Goal: Task Accomplishment & Management: Complete application form

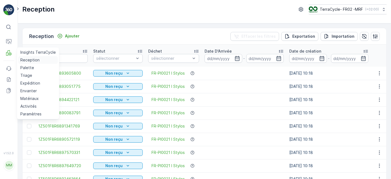
click at [34, 62] on p "Reception" at bounding box center [29, 59] width 19 height 5
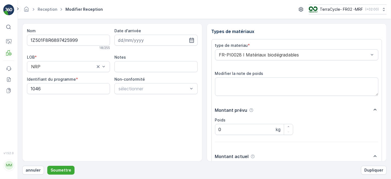
click at [47, 165] on button "Soumettre" at bounding box center [60, 169] width 27 height 9
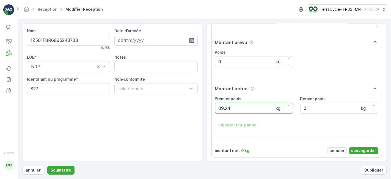
click at [47, 165] on button "Soumettre" at bounding box center [60, 169] width 27 height 9
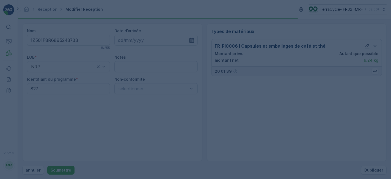
scroll to position [0, 0]
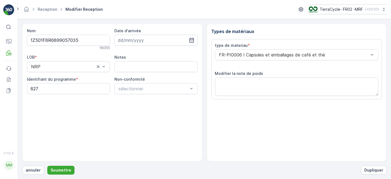
scroll to position [68, 0]
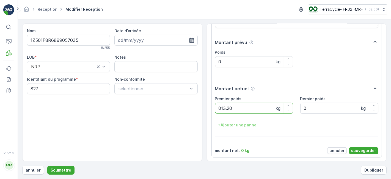
click at [47, 165] on button "Soumettre" at bounding box center [60, 169] width 27 height 9
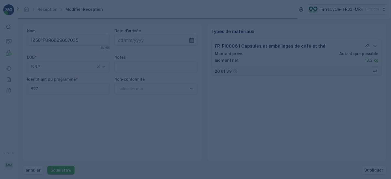
scroll to position [0, 0]
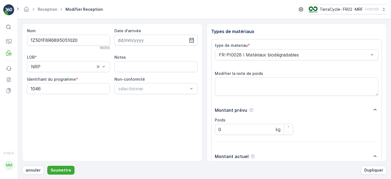
scroll to position [68, 0]
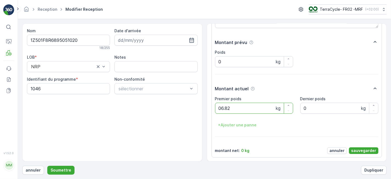
click at [47, 165] on button "Soumettre" at bounding box center [60, 169] width 27 height 9
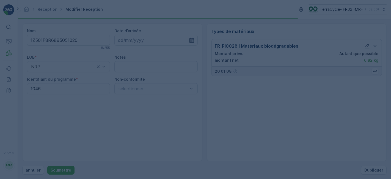
scroll to position [0, 0]
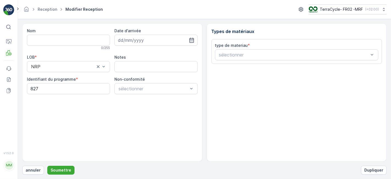
type input "1Z501F8R6898573952"
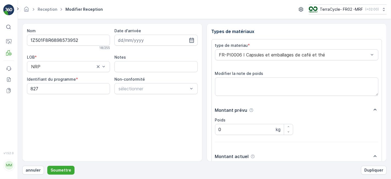
scroll to position [68, 0]
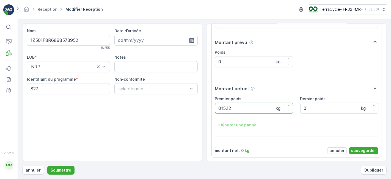
click at [47, 165] on button "Soumettre" at bounding box center [60, 169] width 27 height 9
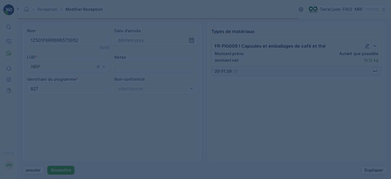
scroll to position [0, 0]
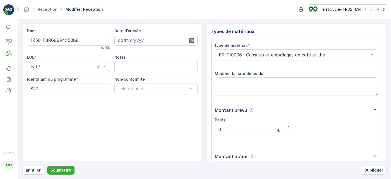
scroll to position [68, 0]
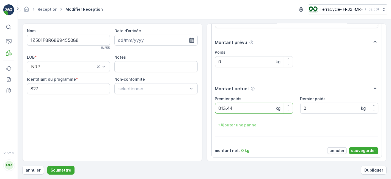
click at [47, 165] on button "Soumettre" at bounding box center [60, 169] width 27 height 9
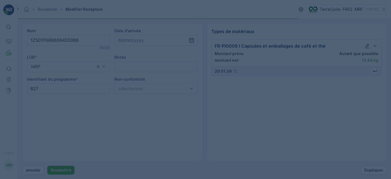
scroll to position [0, 0]
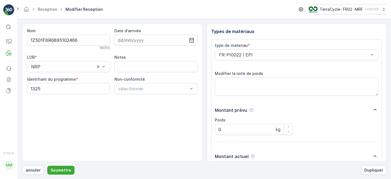
scroll to position [68, 0]
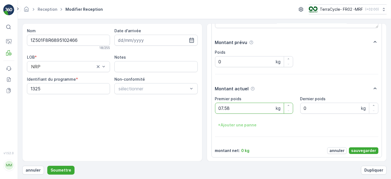
click at [47, 165] on button "Soumettre" at bounding box center [60, 169] width 27 height 9
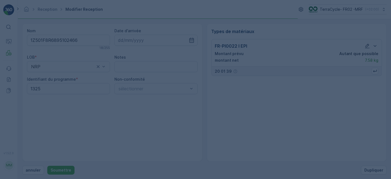
scroll to position [0, 0]
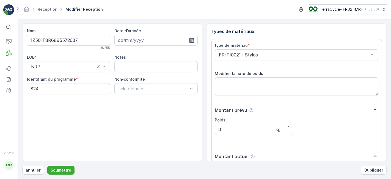
scroll to position [68, 0]
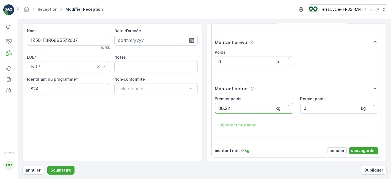
click at [47, 165] on button "Soumettre" at bounding box center [60, 169] width 27 height 9
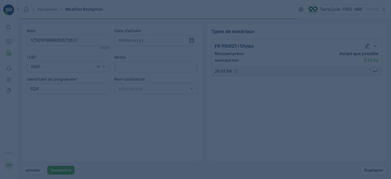
scroll to position [0, 0]
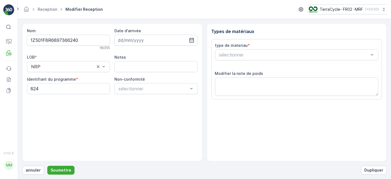
scroll to position [68, 0]
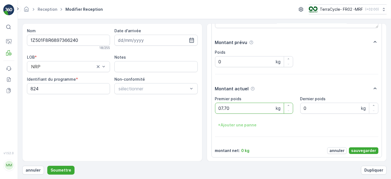
click at [47, 165] on button "Soumettre" at bounding box center [60, 169] width 27 height 9
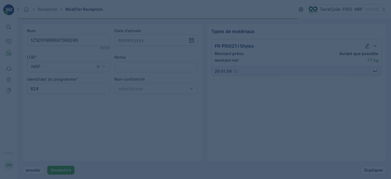
scroll to position [0, 0]
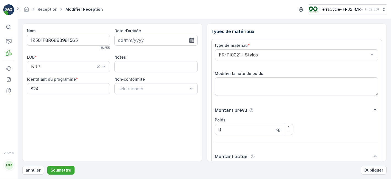
scroll to position [68, 0]
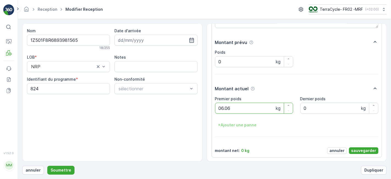
click at [47, 165] on button "Soumettre" at bounding box center [60, 169] width 27 height 9
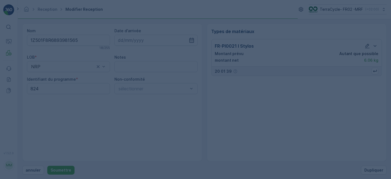
scroll to position [0, 0]
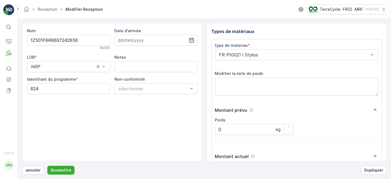
scroll to position [68, 0]
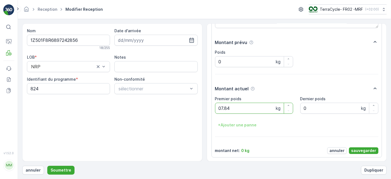
click at [47, 165] on button "Soumettre" at bounding box center [60, 169] width 27 height 9
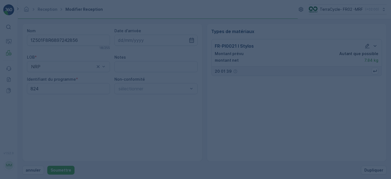
scroll to position [0, 0]
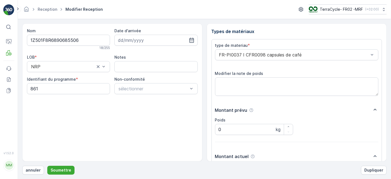
scroll to position [68, 0]
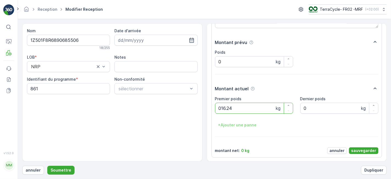
click at [47, 165] on button "Soumettre" at bounding box center [60, 169] width 27 height 9
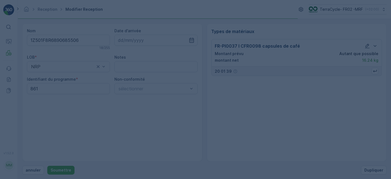
scroll to position [0, 0]
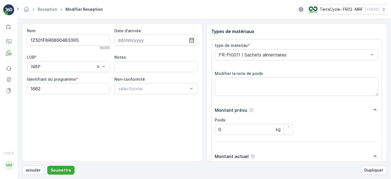
scroll to position [68, 0]
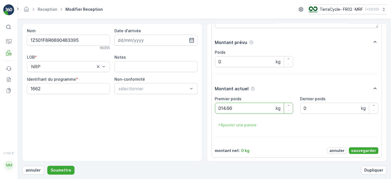
click at [47, 165] on button "Soumettre" at bounding box center [60, 169] width 27 height 9
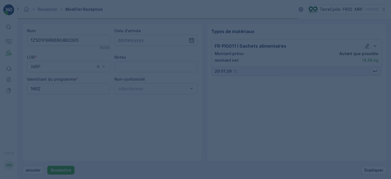
scroll to position [0, 0]
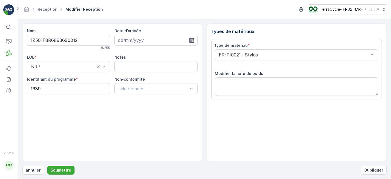
scroll to position [68, 0]
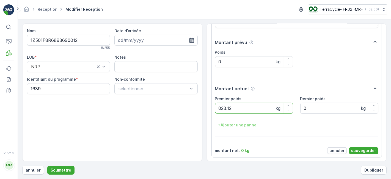
click at [47, 165] on button "Soumettre" at bounding box center [60, 169] width 27 height 9
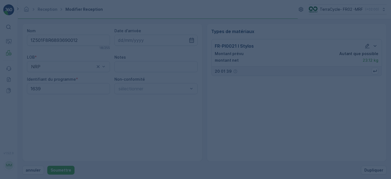
scroll to position [0, 0]
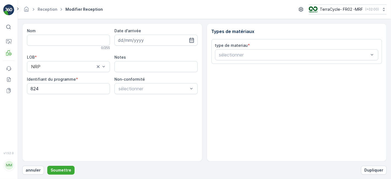
type input "1Z501F8R6891245588"
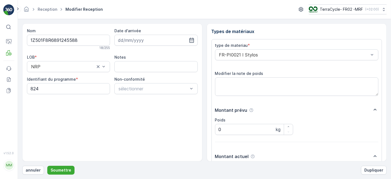
scroll to position [68, 0]
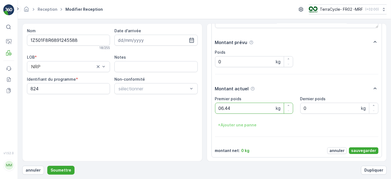
click at [47, 165] on button "Soumettre" at bounding box center [60, 169] width 27 height 9
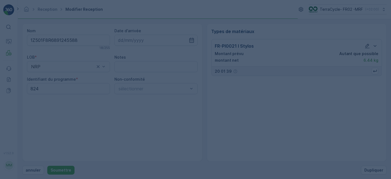
scroll to position [0, 0]
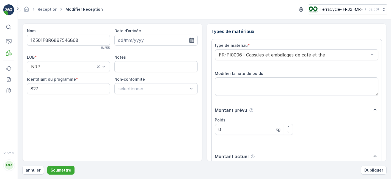
scroll to position [68, 0]
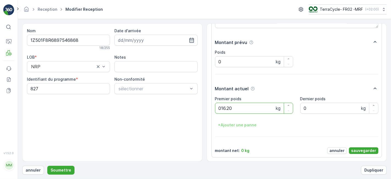
click at [47, 165] on button "Soumettre" at bounding box center [60, 169] width 27 height 9
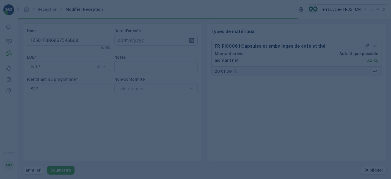
scroll to position [0, 0]
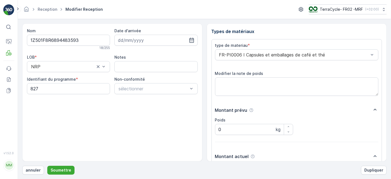
scroll to position [68, 0]
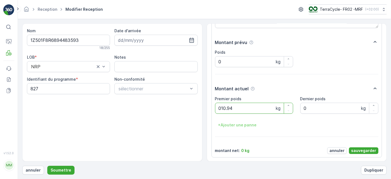
click at [47, 165] on button "Soumettre" at bounding box center [60, 169] width 27 height 9
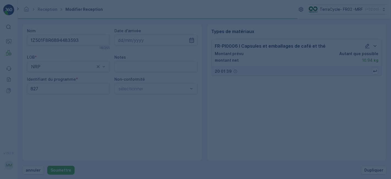
scroll to position [0, 0]
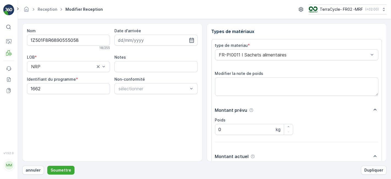
click at [47, 165] on button "Soumettre" at bounding box center [60, 169] width 27 height 9
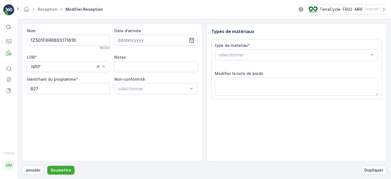
scroll to position [68, 0]
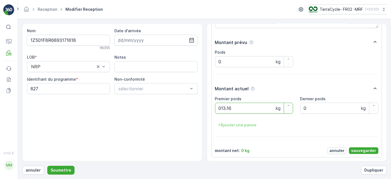
click at [47, 165] on button "Soumettre" at bounding box center [60, 169] width 27 height 9
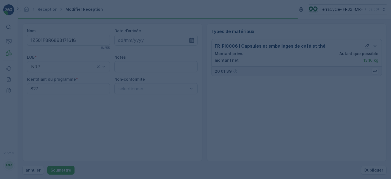
scroll to position [0, 0]
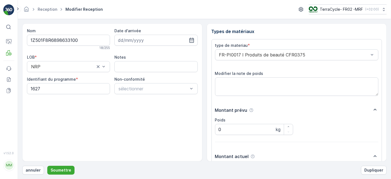
scroll to position [68, 0]
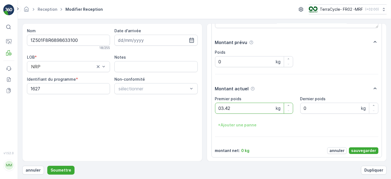
click at [47, 165] on button "Soumettre" at bounding box center [60, 169] width 27 height 9
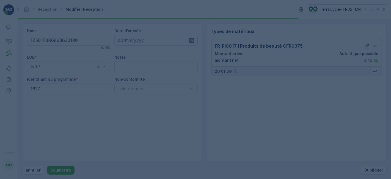
scroll to position [0, 0]
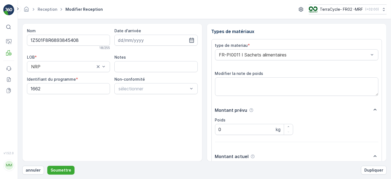
scroll to position [68, 0]
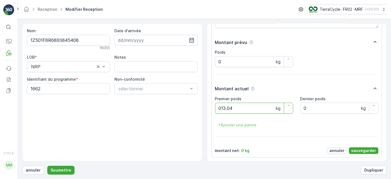
click at [47, 165] on button "Soumettre" at bounding box center [60, 169] width 27 height 9
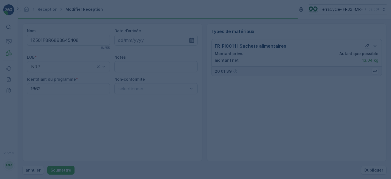
scroll to position [0, 0]
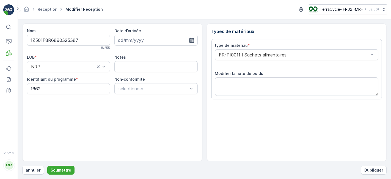
scroll to position [68, 0]
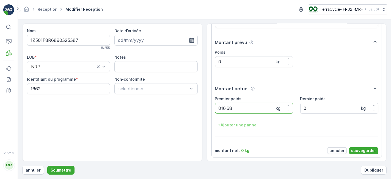
click at [47, 165] on button "Soumettre" at bounding box center [60, 169] width 27 height 9
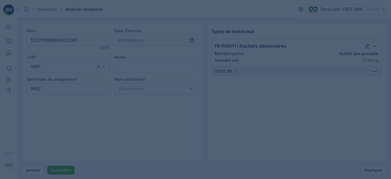
scroll to position [0, 0]
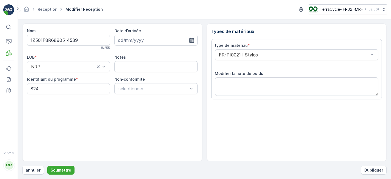
scroll to position [68, 0]
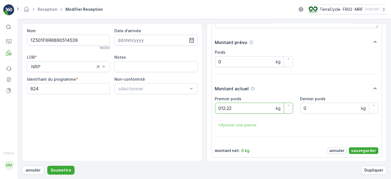
click at [47, 165] on button "Soumettre" at bounding box center [60, 169] width 27 height 9
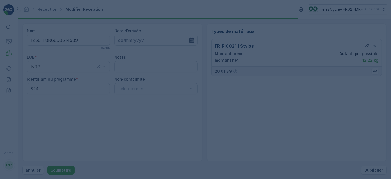
scroll to position [0, 0]
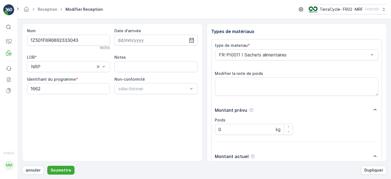
scroll to position [68, 0]
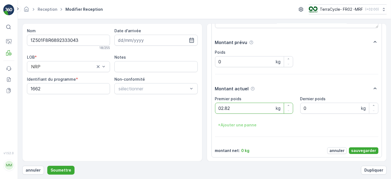
click at [47, 165] on button "Soumettre" at bounding box center [60, 169] width 27 height 9
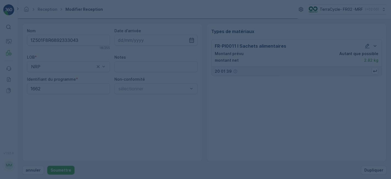
scroll to position [0, 0]
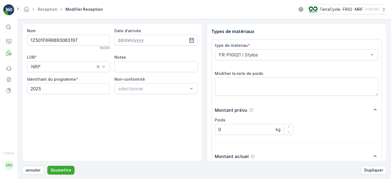
scroll to position [68, 0]
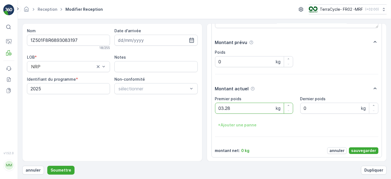
click at [47, 165] on button "Soumettre" at bounding box center [60, 169] width 27 height 9
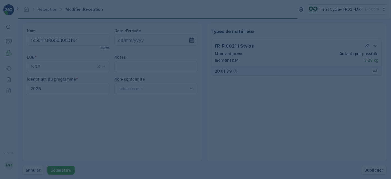
scroll to position [0, 0]
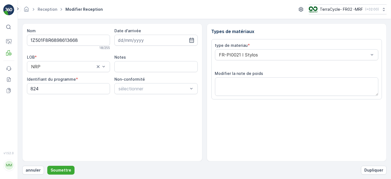
scroll to position [68, 0]
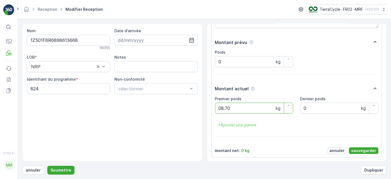
click at [47, 165] on button "Soumettre" at bounding box center [60, 169] width 27 height 9
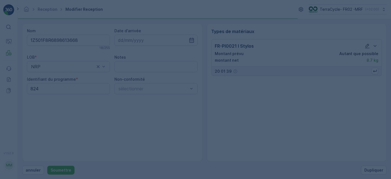
scroll to position [0, 0]
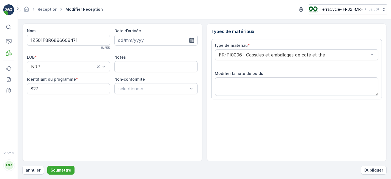
scroll to position [68, 0]
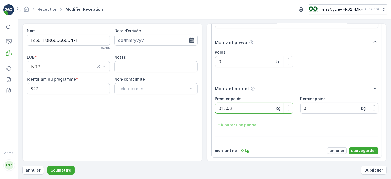
click at [47, 165] on button "Soumettre" at bounding box center [60, 169] width 27 height 9
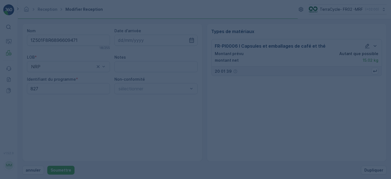
scroll to position [0, 0]
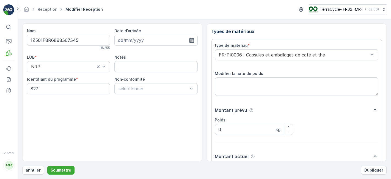
scroll to position [68, 0]
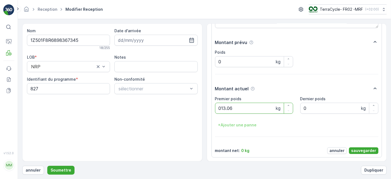
click at [47, 165] on button "Soumettre" at bounding box center [60, 169] width 27 height 9
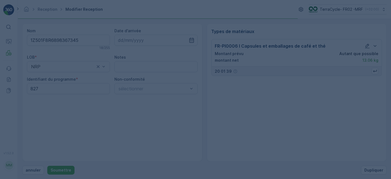
scroll to position [0, 0]
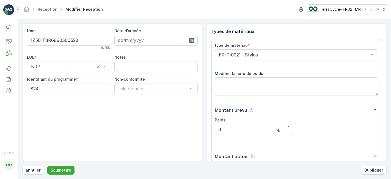
click at [47, 165] on button "Soumettre" at bounding box center [60, 169] width 27 height 9
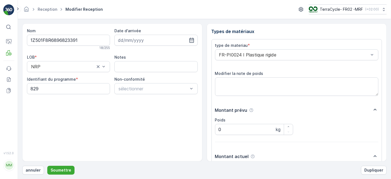
click at [47, 165] on button "Soumettre" at bounding box center [60, 169] width 27 height 9
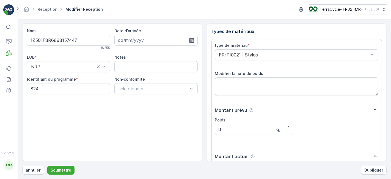
click at [47, 165] on button "Soumettre" at bounding box center [60, 169] width 27 height 9
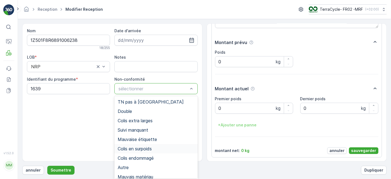
click at [146, 147] on span "Colis en surpoids" at bounding box center [135, 148] width 34 height 5
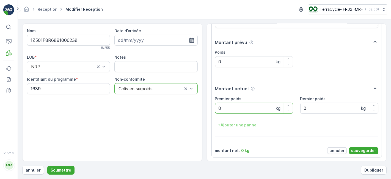
click at [249, 109] on poids "0" at bounding box center [254, 107] width 78 height 11
type poids "21.10"
click at [370, 149] on p "sauvegarder" at bounding box center [363, 150] width 25 height 5
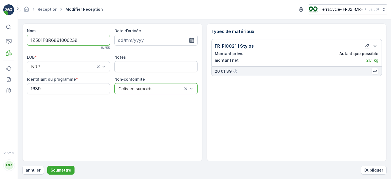
scroll to position [0, 0]
click at [57, 170] on p "Soumettre" at bounding box center [61, 169] width 21 height 5
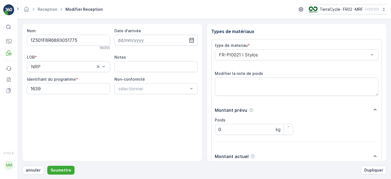
scroll to position [68, 0]
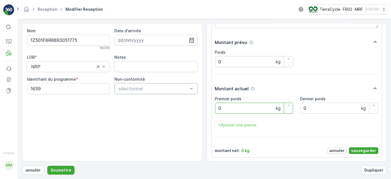
click at [157, 92] on div "sélectionner" at bounding box center [155, 88] width 83 height 11
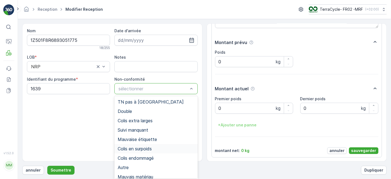
click at [132, 150] on span "Colis en surpoids" at bounding box center [135, 148] width 34 height 5
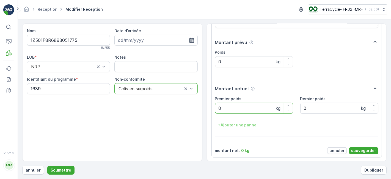
click at [246, 110] on poids "0" at bounding box center [254, 107] width 78 height 11
type poids "23.04"
click at [367, 151] on p "sauvegarder" at bounding box center [363, 150] width 25 height 5
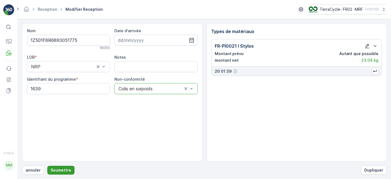
click at [63, 171] on p "Soumettre" at bounding box center [61, 169] width 21 height 5
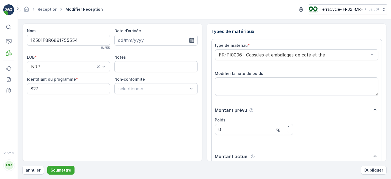
click at [47, 165] on button "Soumettre" at bounding box center [60, 169] width 27 height 9
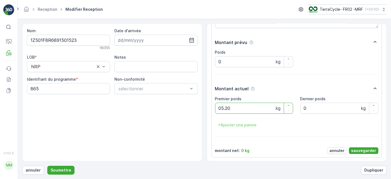
click at [47, 165] on button "Soumettre" at bounding box center [60, 169] width 27 height 9
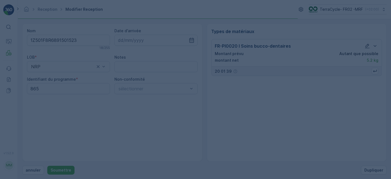
scroll to position [0, 0]
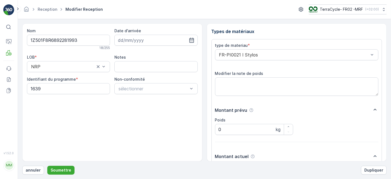
click at [47, 165] on button "Soumettre" at bounding box center [60, 169] width 27 height 9
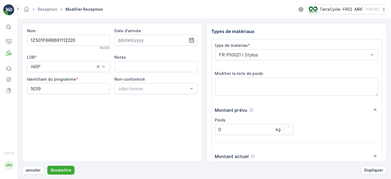
click at [47, 165] on button "Soumettre" at bounding box center [60, 169] width 27 height 9
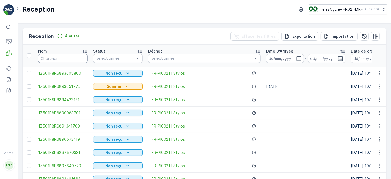
click at [61, 61] on input "text" at bounding box center [62, 58] width 49 height 9
type input "91"
click at [61, 61] on input "916" at bounding box center [62, 58] width 49 height 9
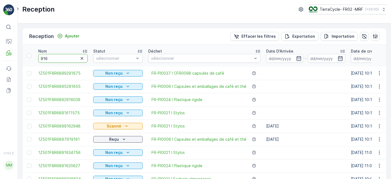
click at [60, 56] on input "916" at bounding box center [62, 58] width 49 height 9
type input "9162"
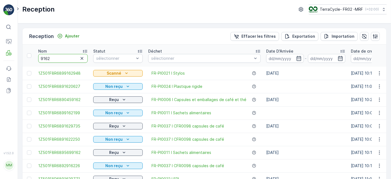
click at [60, 56] on input "9162" at bounding box center [62, 58] width 49 height 9
type input "91625024"
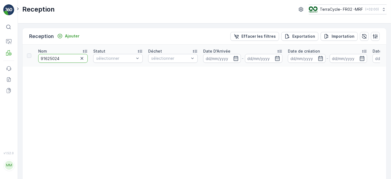
click at [64, 57] on input "91625024" at bounding box center [62, 58] width 49 height 9
type input "9"
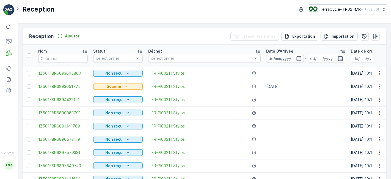
click at [77, 14] on div "Reception TerraCycle- FR02 -MRF ( +02:00 )" at bounding box center [204, 9] width 364 height 10
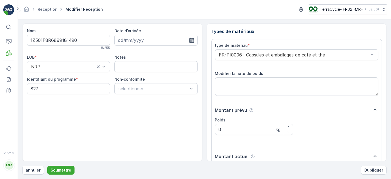
click at [47, 165] on button "Soumettre" at bounding box center [60, 169] width 27 height 9
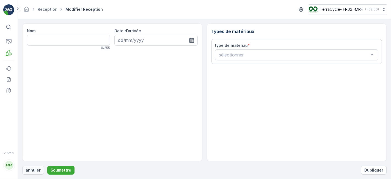
click at [38, 169] on p "annuler" at bounding box center [33, 169] width 15 height 5
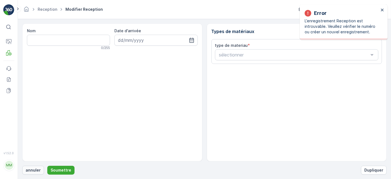
click at [34, 170] on p "annuler" at bounding box center [33, 169] width 15 height 5
click at [32, 168] on p "annuler" at bounding box center [33, 169] width 15 height 5
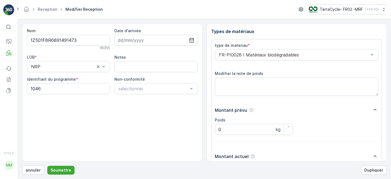
click at [47, 165] on button "Soumettre" at bounding box center [60, 169] width 27 height 9
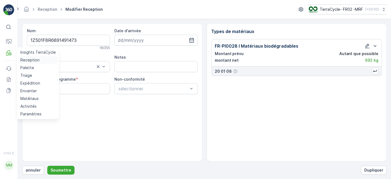
click at [22, 57] on p "Reception" at bounding box center [29, 59] width 19 height 5
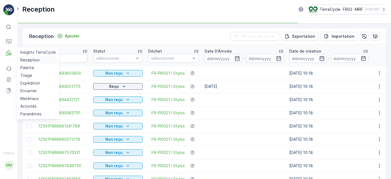
click at [18, 56] on link "Reception" at bounding box center [38, 60] width 40 height 8
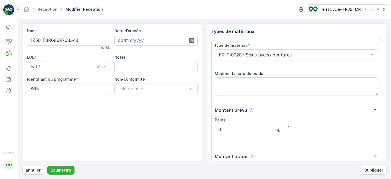
click at [47, 165] on button "Soumettre" at bounding box center [60, 169] width 27 height 9
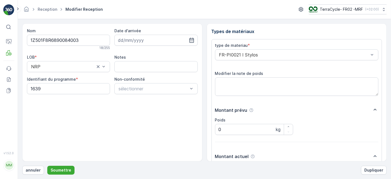
click at [47, 165] on button "Soumettre" at bounding box center [60, 169] width 27 height 9
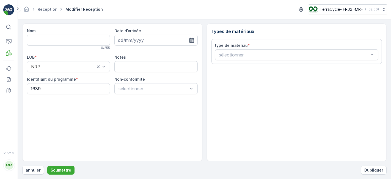
type input "1Z501F8R6890932784"
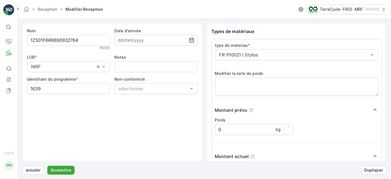
click at [47, 165] on button "Soumettre" at bounding box center [60, 169] width 27 height 9
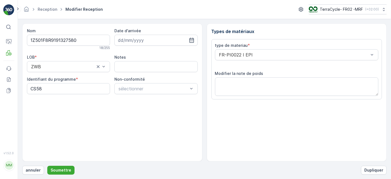
scroll to position [68, 0]
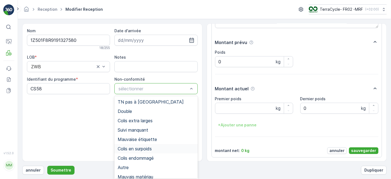
click at [161, 149] on div "Colis en surpoids" at bounding box center [156, 148] width 77 height 5
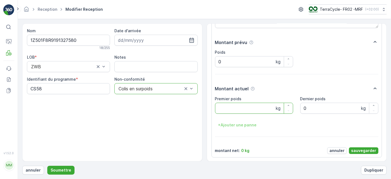
click at [233, 107] on poids "Premier poids" at bounding box center [254, 107] width 78 height 11
type poids "22.64"
click at [353, 149] on p "sauvegarder" at bounding box center [363, 150] width 25 height 5
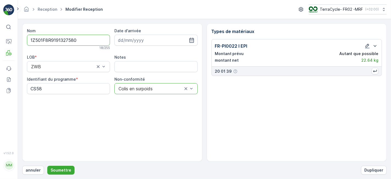
scroll to position [0, 0]
click at [56, 169] on p "Soumettre" at bounding box center [61, 169] width 21 height 5
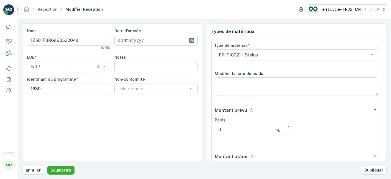
click at [47, 165] on button "Soumettre" at bounding box center [60, 169] width 27 height 9
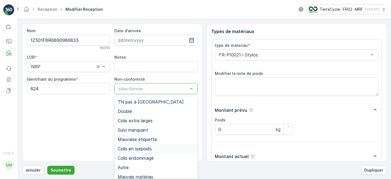
click at [142, 148] on span "Colis en surpoids" at bounding box center [135, 148] width 34 height 5
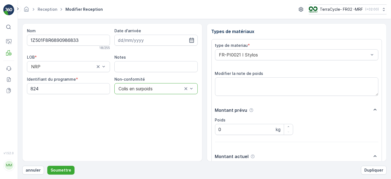
scroll to position [68, 0]
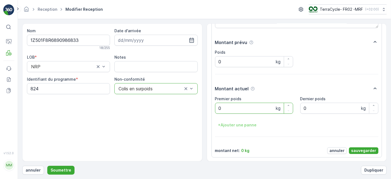
click at [264, 106] on poids "0" at bounding box center [254, 107] width 78 height 11
type poids "21.00"
click at [368, 148] on p "sauvegarder" at bounding box center [363, 150] width 25 height 5
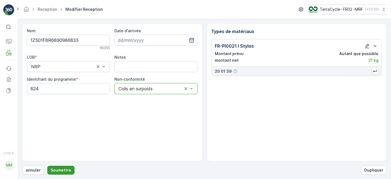
click at [58, 170] on p "Soumettre" at bounding box center [61, 169] width 21 height 5
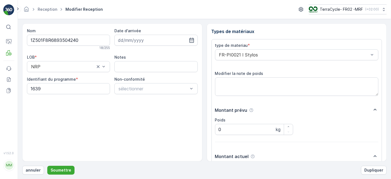
click at [47, 165] on button "Soumettre" at bounding box center [60, 169] width 27 height 9
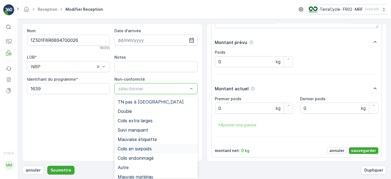
click at [136, 147] on span "Colis en surpoids" at bounding box center [135, 148] width 34 height 5
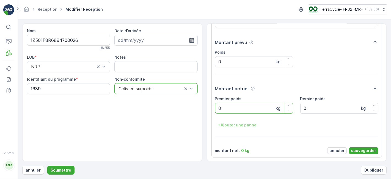
click at [251, 105] on poids "0" at bounding box center [254, 107] width 78 height 11
type poids "21.56"
click at [356, 149] on p "sauvegarder" at bounding box center [363, 150] width 25 height 5
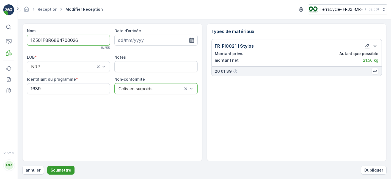
click at [62, 170] on p "Soumettre" at bounding box center [61, 169] width 21 height 5
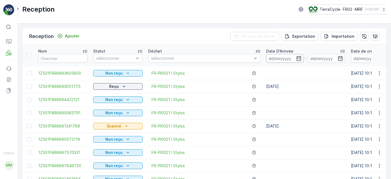
click at [281, 56] on input at bounding box center [285, 58] width 38 height 9
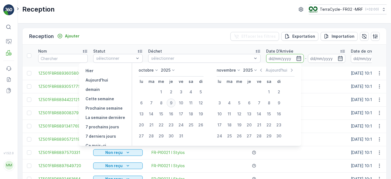
click at [173, 102] on div "9" at bounding box center [171, 102] width 9 height 9
type input "[DATE]"
click at [173, 102] on div "9" at bounding box center [171, 102] width 9 height 9
type input "[DATE]"
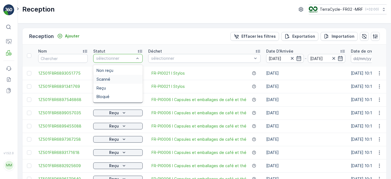
click at [113, 80] on div "Scanné" at bounding box center [117, 79] width 43 height 4
